Goal: Transaction & Acquisition: Purchase product/service

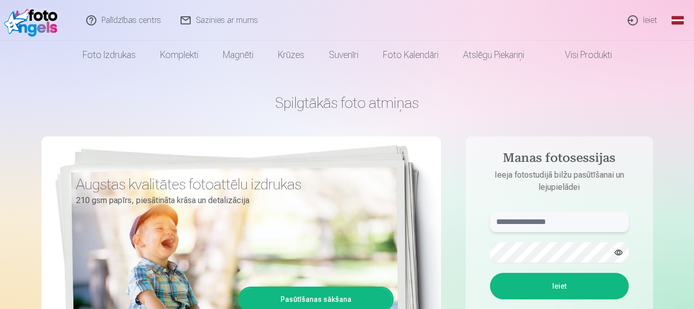
click at [566, 217] on input "text" at bounding box center [559, 222] width 139 height 20
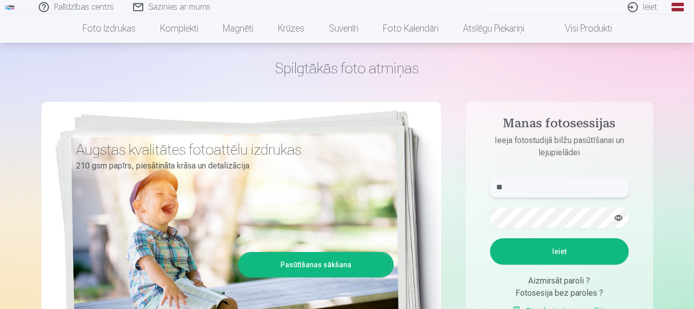
scroll to position [102, 0]
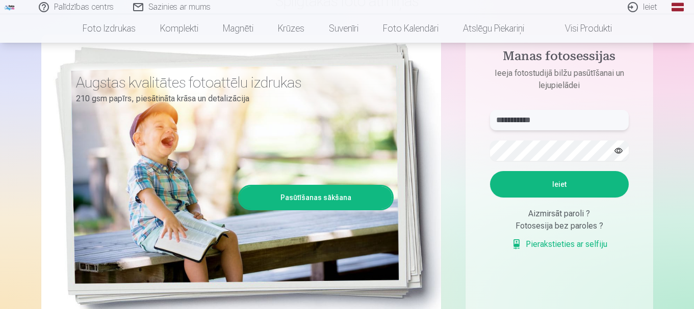
type input "**********"
click at [554, 187] on button "Ieiet" at bounding box center [559, 184] width 139 height 27
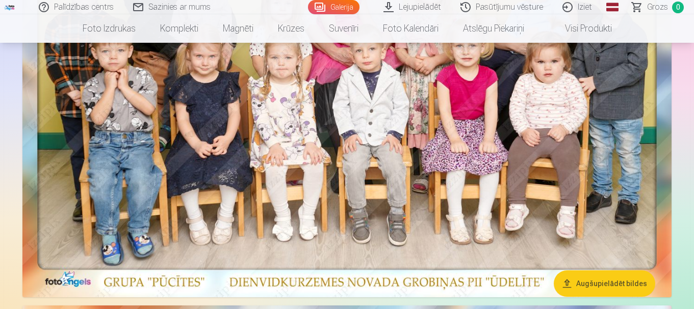
scroll to position [306, 0]
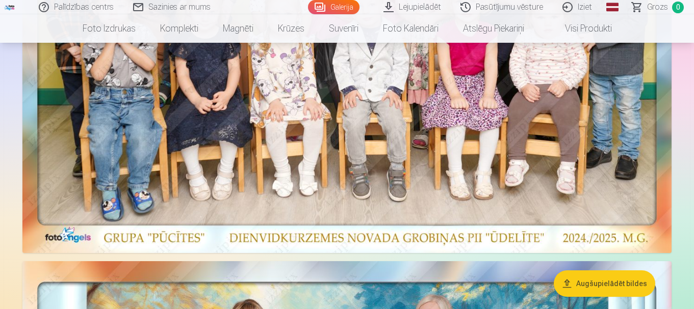
drag, startPoint x: 406, startPoint y: 186, endPoint x: 350, endPoint y: 156, distance: 63.9
click at [350, 156] on img at bounding box center [346, 29] width 649 height 447
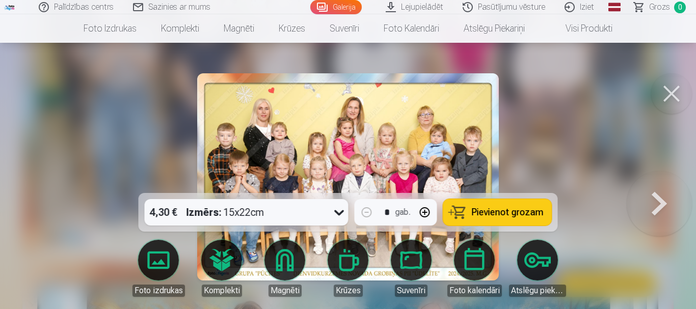
click at [350, 156] on img at bounding box center [347, 177] width 301 height 208
click at [509, 211] on span "Pievienot grozam" at bounding box center [508, 212] width 72 height 9
click at [673, 93] on button at bounding box center [672, 93] width 41 height 41
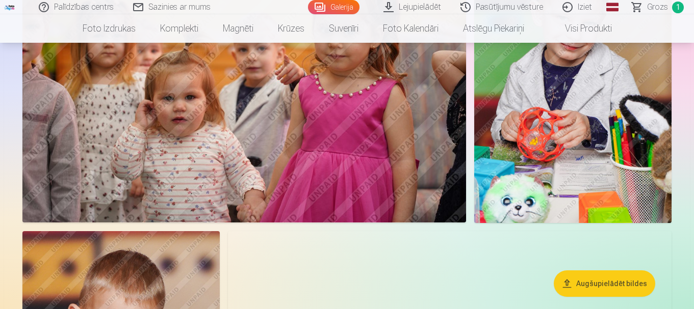
scroll to position [1479, 0]
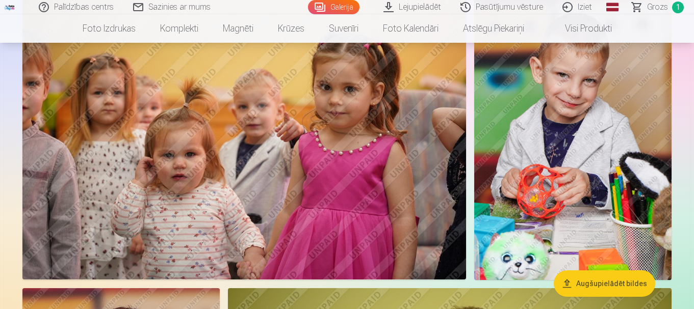
click at [605, 143] on img at bounding box center [572, 132] width 197 height 296
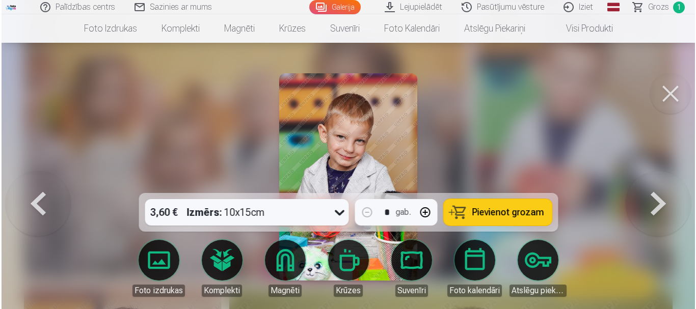
scroll to position [1484, 0]
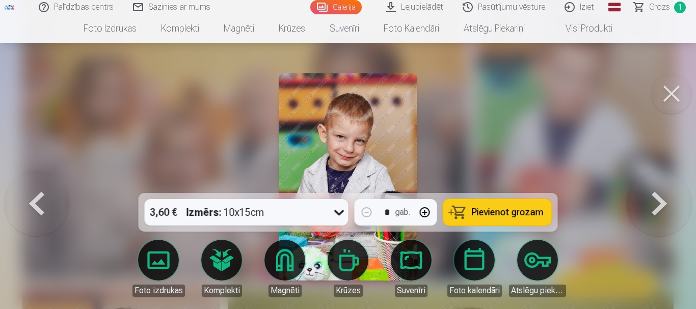
click at [505, 212] on span "Pievienot grozam" at bounding box center [508, 212] width 72 height 9
click at [669, 94] on button at bounding box center [672, 93] width 41 height 41
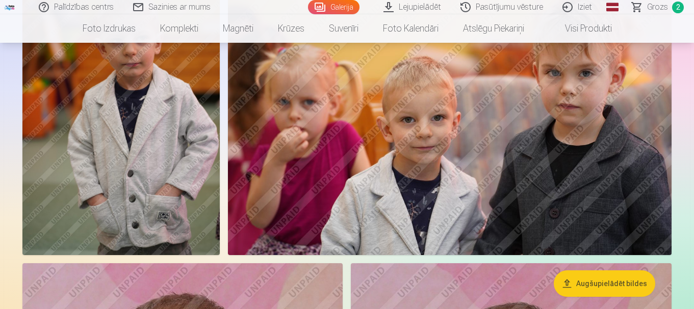
scroll to position [3161, 0]
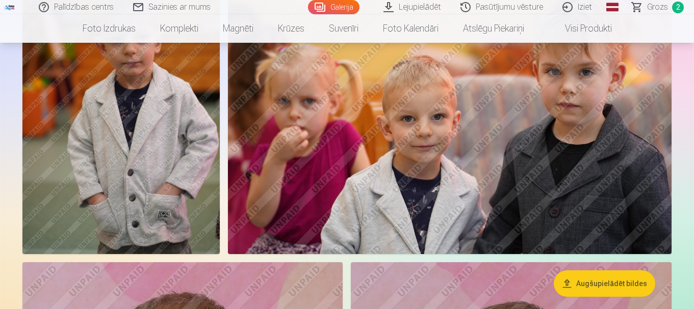
click at [459, 146] on img at bounding box center [450, 107] width 444 height 296
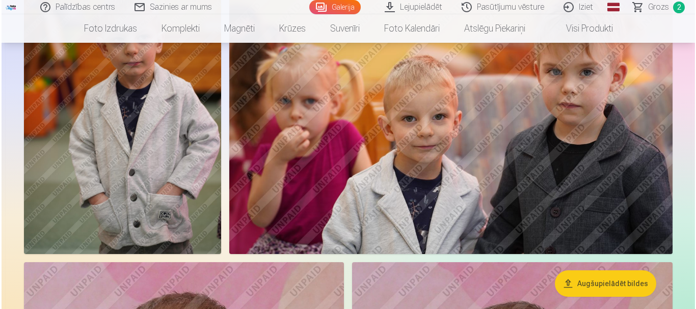
scroll to position [3173, 0]
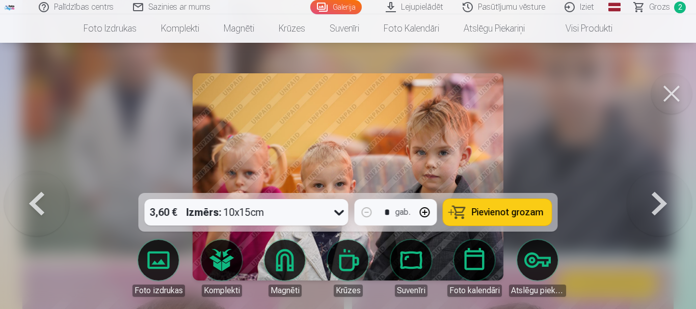
click at [526, 217] on span "Pievienot grozam" at bounding box center [508, 212] width 72 height 9
click at [669, 91] on button at bounding box center [672, 93] width 41 height 41
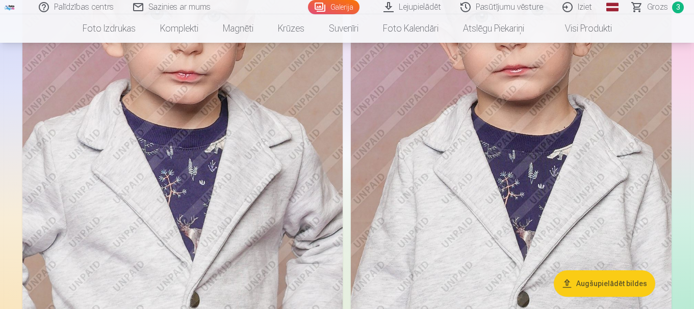
scroll to position [3518, 0]
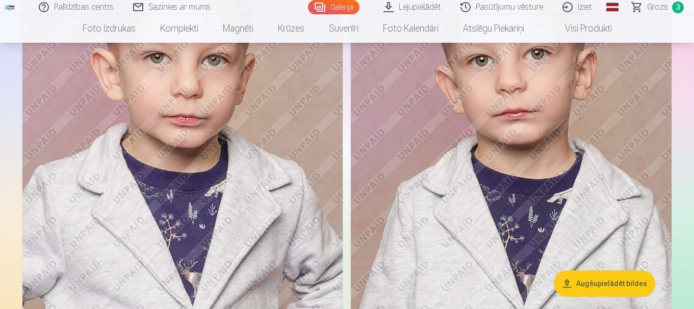
click at [523, 153] on img at bounding box center [511, 146] width 321 height 481
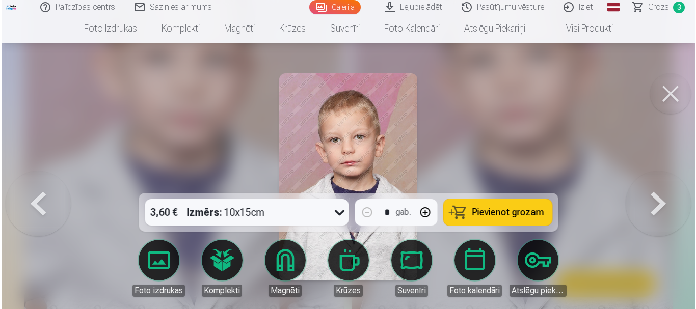
scroll to position [3531, 0]
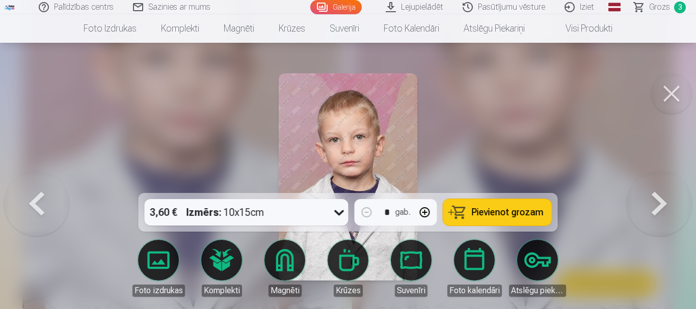
click at [513, 208] on span "Pievienot grozam" at bounding box center [508, 212] width 72 height 9
click at [675, 95] on button at bounding box center [672, 93] width 41 height 41
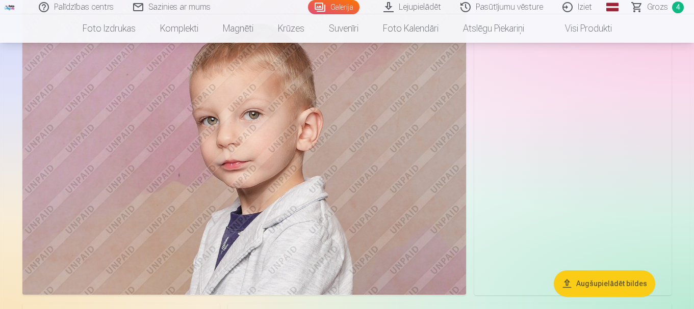
scroll to position [5048, 0]
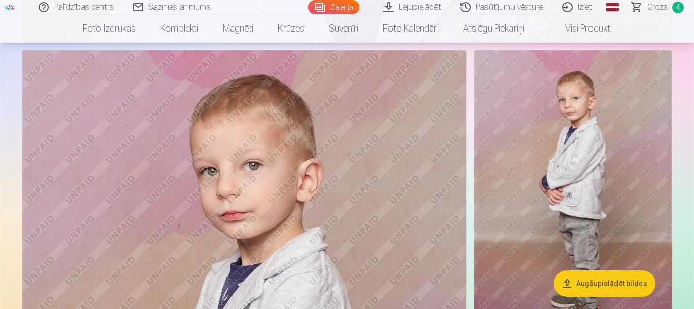
click at [570, 159] on img at bounding box center [572, 198] width 197 height 296
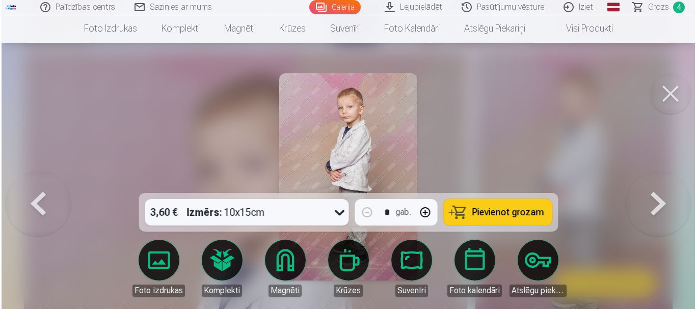
scroll to position [5066, 0]
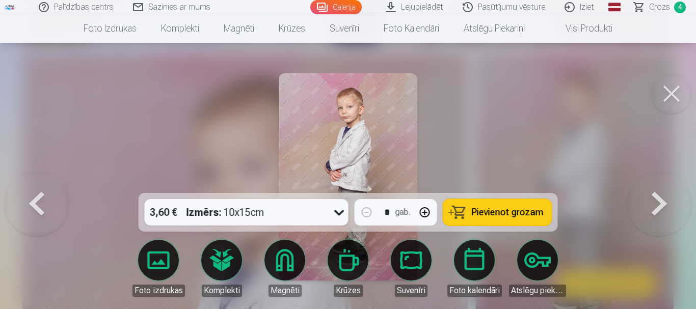
click at [530, 208] on span "Pievienot grozam" at bounding box center [508, 212] width 72 height 9
click at [665, 91] on button at bounding box center [672, 93] width 41 height 41
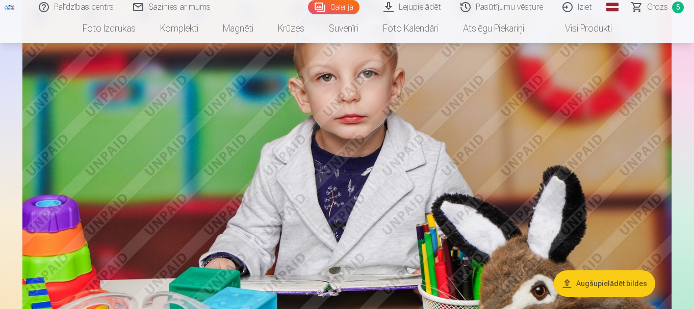
scroll to position [6679, 0]
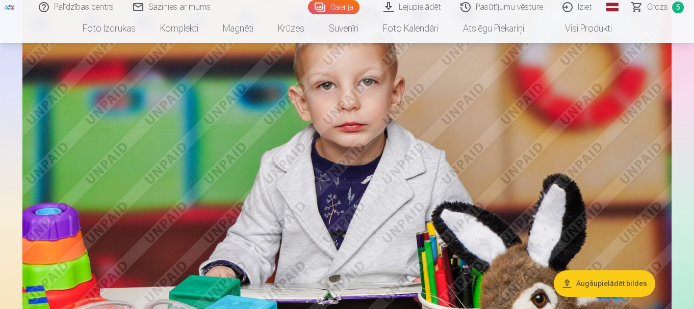
click at [646, 2] on link "Grozs 5" at bounding box center [658, 7] width 71 height 14
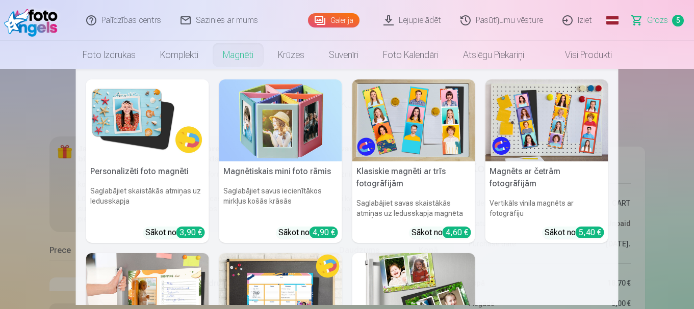
click at [247, 59] on link "Magnēti" at bounding box center [238, 55] width 55 height 29
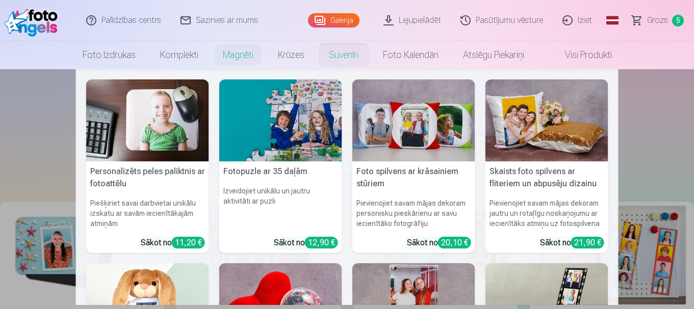
click at [346, 58] on link "Suvenīri" at bounding box center [344, 55] width 54 height 29
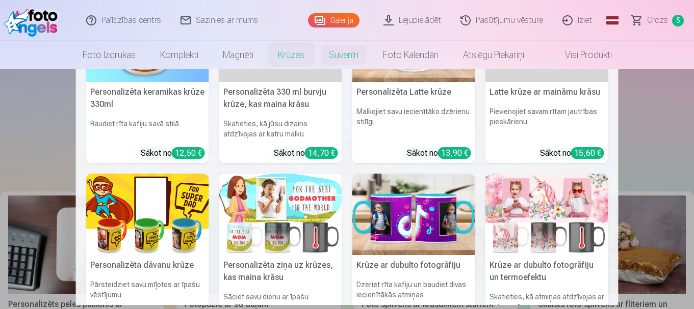
scroll to position [102, 0]
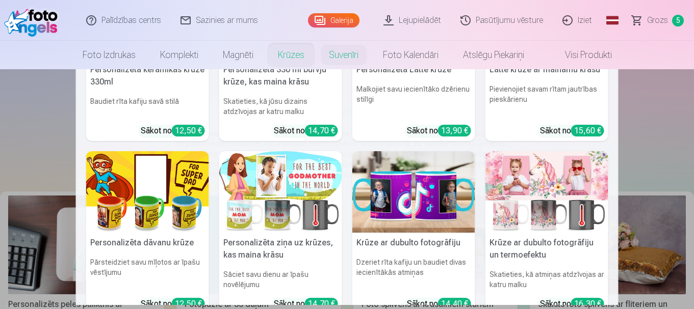
click at [674, 118] on nav "Personalizēta keramikas krūze 330ml Baudiet rīta kafiju savā stilā Sākot no 12,…" at bounding box center [347, 187] width 694 height 236
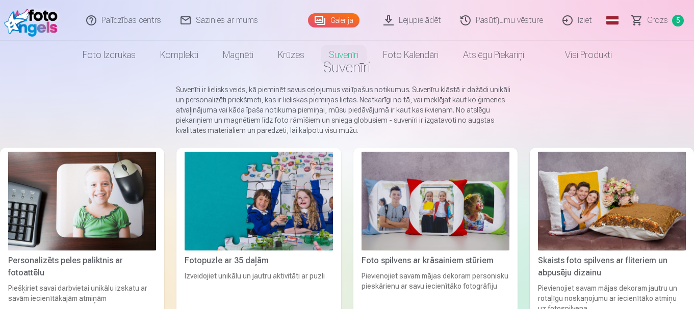
scroll to position [0, 0]
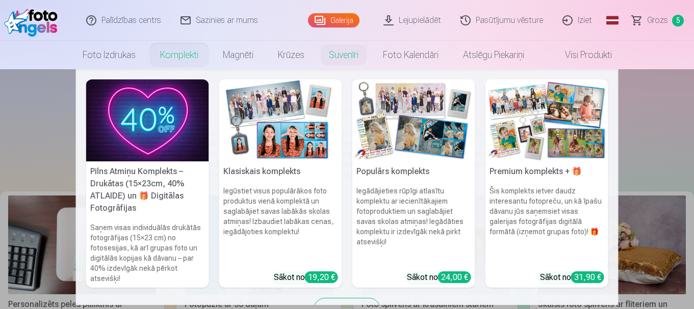
click at [174, 54] on link "Komplekti" at bounding box center [179, 55] width 63 height 29
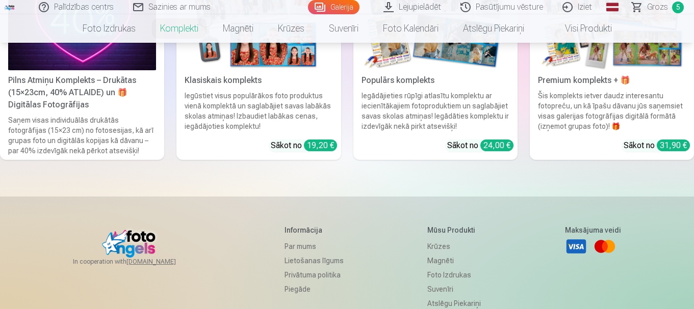
scroll to position [153, 0]
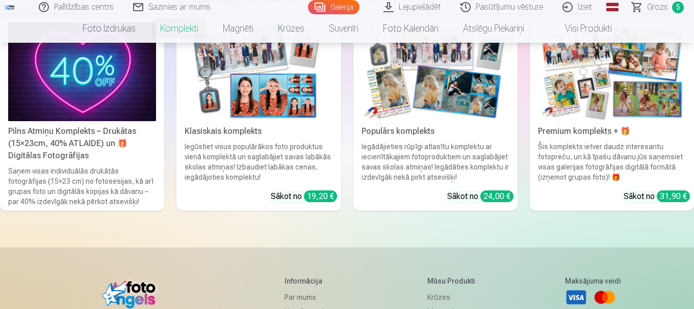
click at [116, 89] on img at bounding box center [82, 71] width 148 height 99
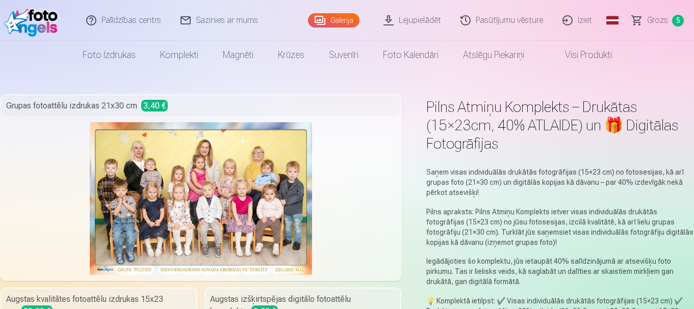
click at [649, 21] on span "Grozs" at bounding box center [657, 20] width 21 height 12
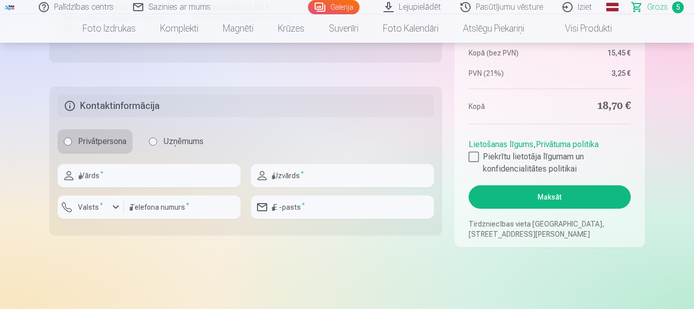
scroll to position [408, 0]
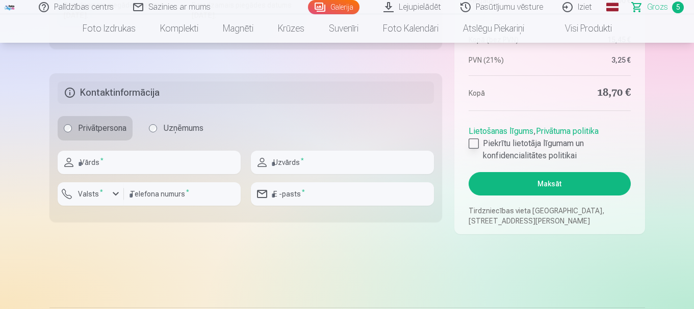
click at [469, 144] on div at bounding box center [474, 144] width 10 height 10
click at [229, 164] on input "text" at bounding box center [149, 162] width 183 height 23
type input "*"
type input "*****"
click at [323, 167] on input "text" at bounding box center [342, 162] width 183 height 23
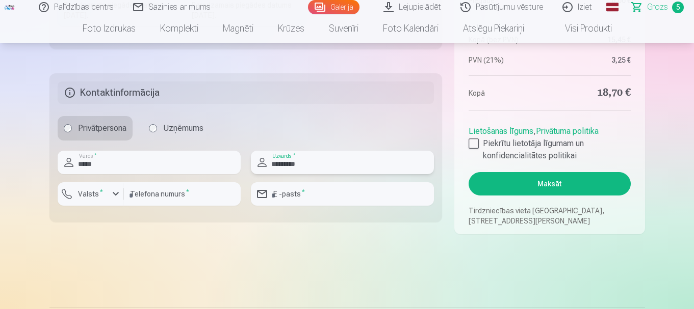
type input "*********"
click at [183, 191] on input "number" at bounding box center [182, 194] width 117 height 23
type input "********"
click at [328, 193] on input "email" at bounding box center [342, 194] width 183 height 23
type input "**********"
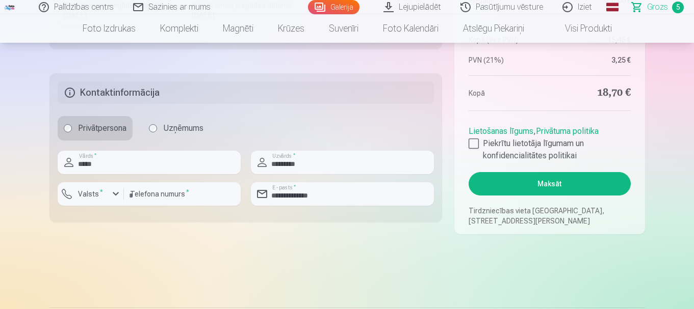
click at [546, 181] on button "Maksāt" at bounding box center [550, 183] width 162 height 23
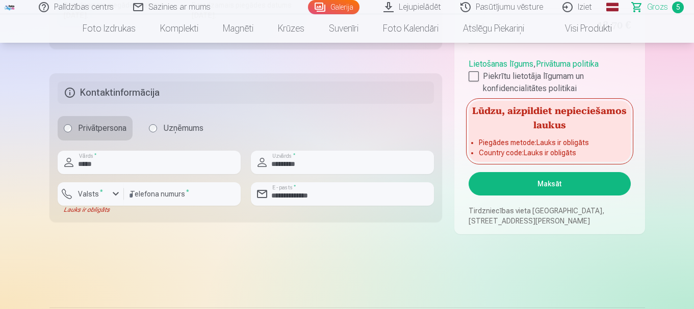
scroll to position [357, 0]
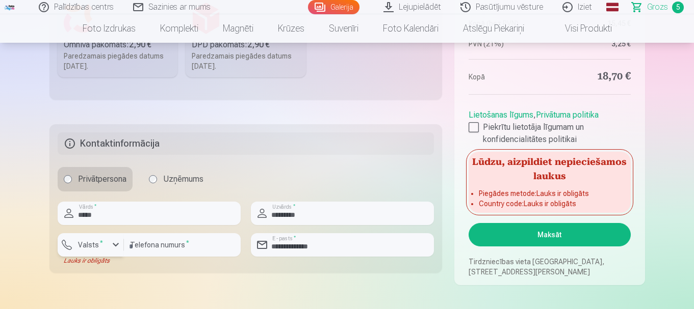
click at [114, 241] on div "button" at bounding box center [116, 245] width 12 height 12
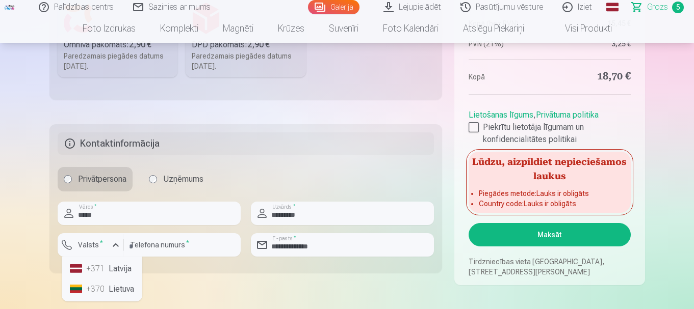
click at [114, 270] on li "+371 Latvija" at bounding box center [102, 269] width 72 height 20
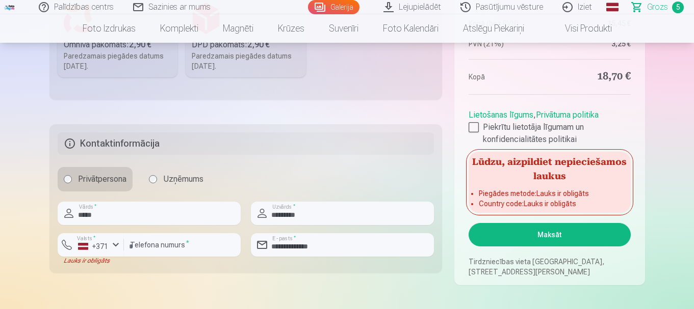
click at [565, 240] on button "Maksāt" at bounding box center [550, 234] width 162 height 23
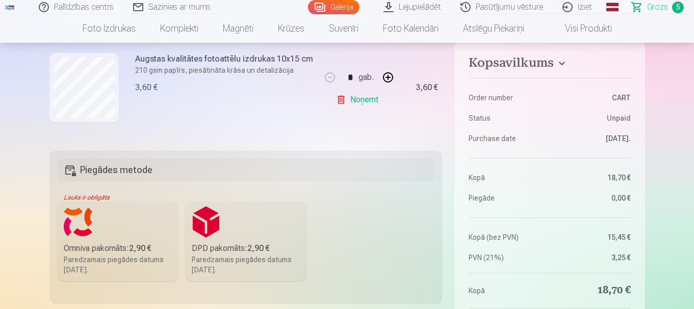
scroll to position [204, 0]
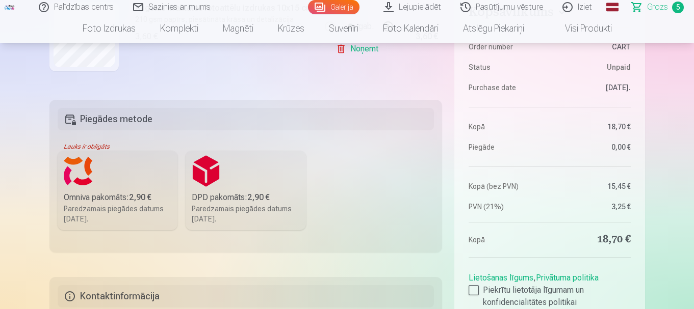
click at [126, 201] on div "Omniva pakomāts : 2,90 €" at bounding box center [118, 198] width 108 height 12
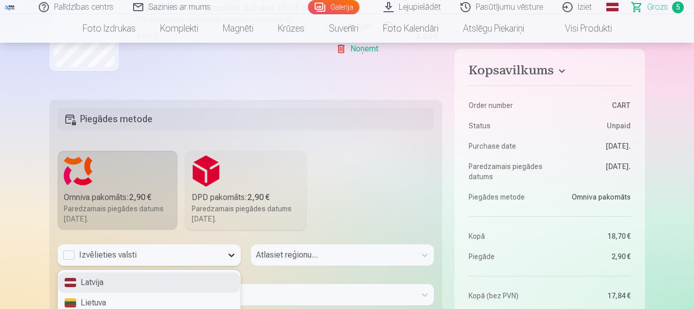
click at [222, 251] on div "3 results available. Use Up and Down to choose options, press Enter to select t…" at bounding box center [149, 255] width 183 height 21
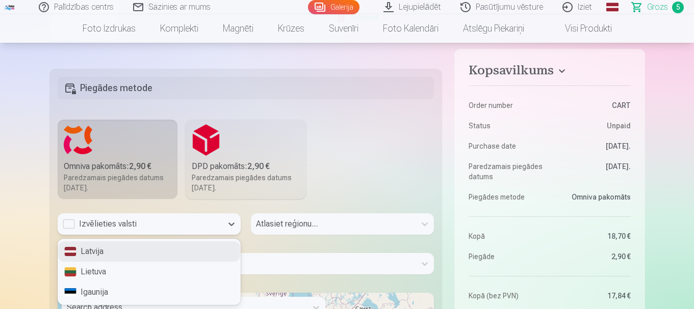
click at [169, 251] on div "Latvija" at bounding box center [149, 252] width 182 height 20
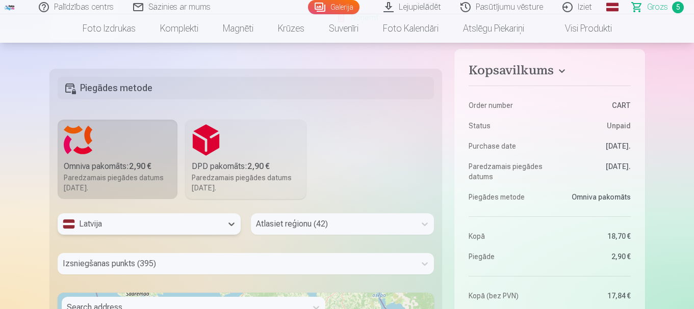
click at [376, 221] on div "Atlasiet reģionu (42)" at bounding box center [342, 224] width 183 height 21
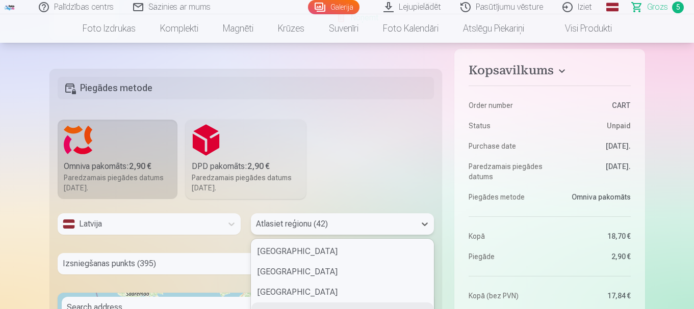
scroll to position [323, 0]
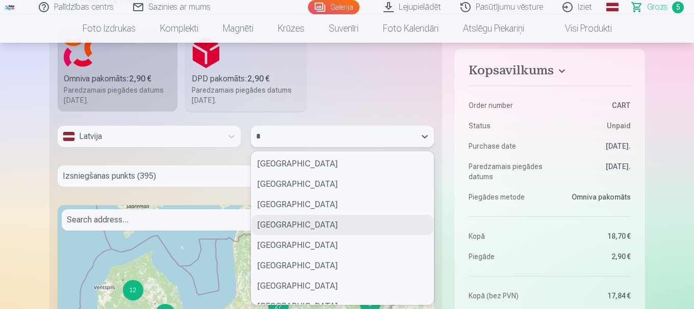
type input "**"
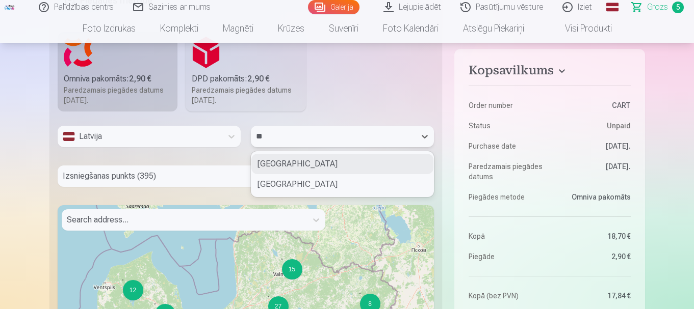
click at [330, 165] on div "Dienvidkurzemes novads" at bounding box center [342, 164] width 182 height 20
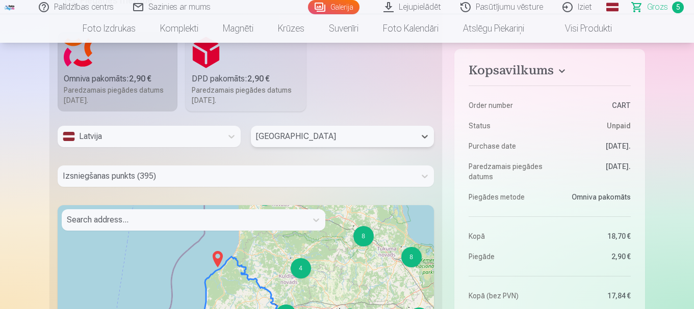
click at [293, 181] on div "Izsniegšanas punkts (395)" at bounding box center [246, 176] width 377 height 21
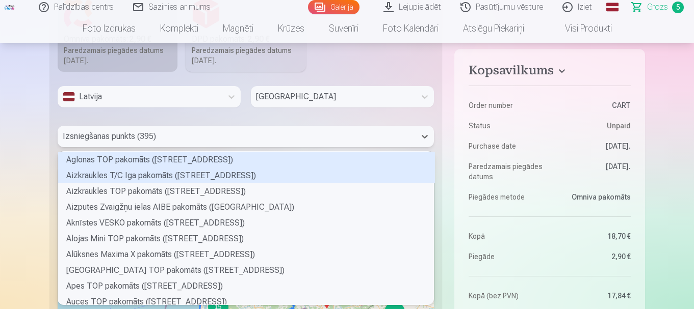
scroll to position [150, 373]
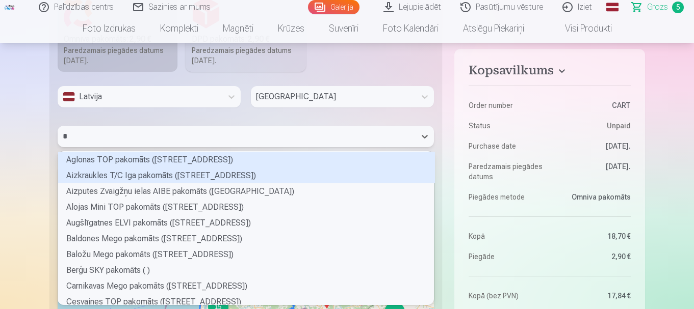
type input "**"
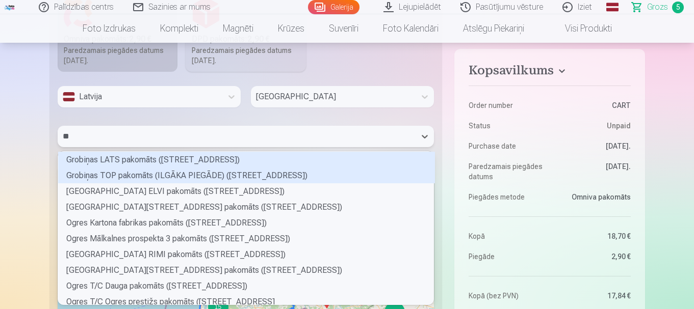
click at [182, 175] on div "Grobiņas TOP pakomāts (ILGĀKA PIEGĀDE) (Lielā iela 74)" at bounding box center [246, 176] width 377 height 16
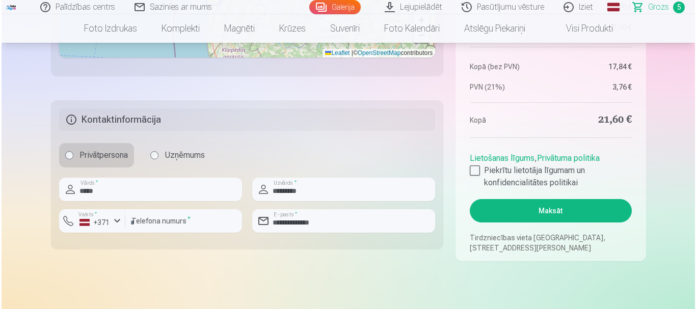
scroll to position [770, 0]
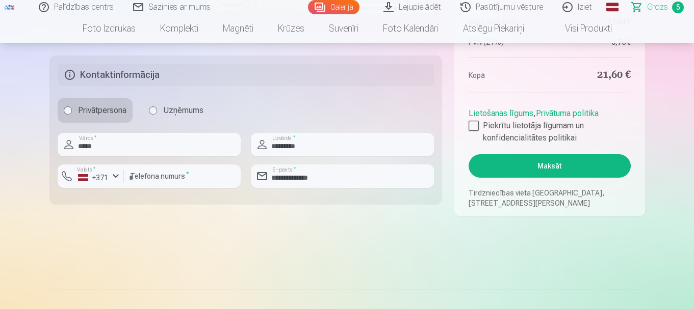
click at [550, 166] on button "Maksāt" at bounding box center [550, 165] width 162 height 23
